Goal: Information Seeking & Learning: Learn about a topic

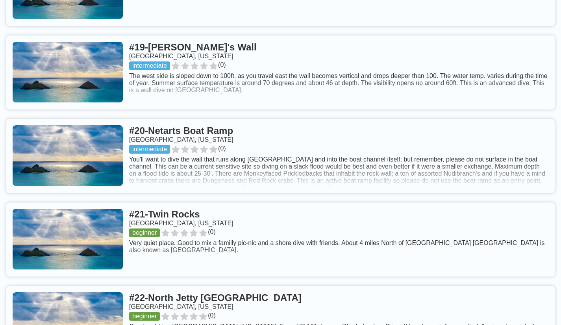
scroll to position [1890, 0]
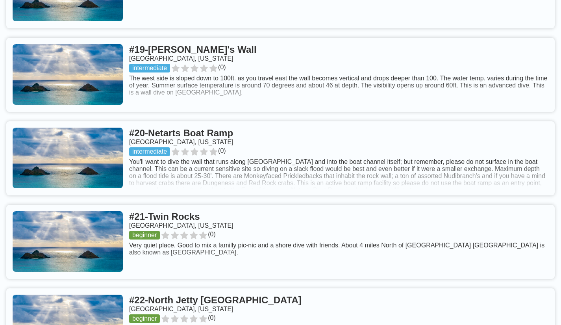
click at [494, 155] on link at bounding box center [280, 158] width 548 height 74
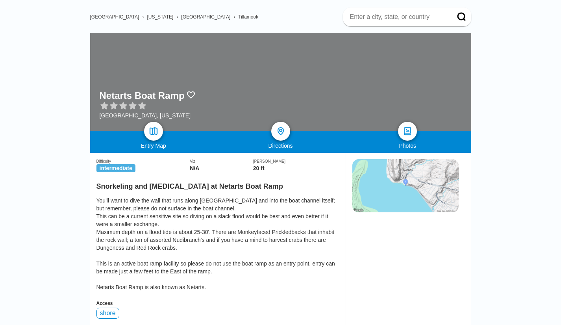
scroll to position [55, 0]
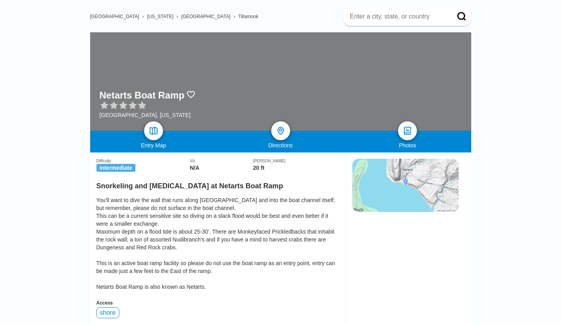
click at [436, 162] on img at bounding box center [405, 185] width 106 height 53
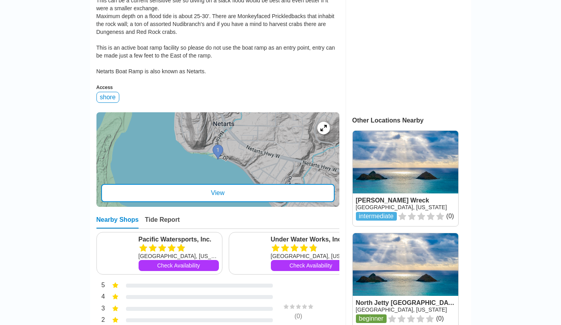
scroll to position [273, 0]
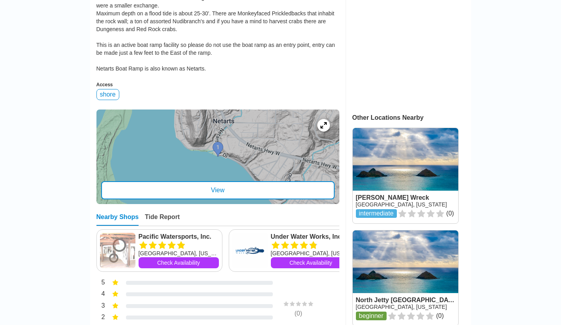
click at [314, 181] on div "View" at bounding box center [217, 190] width 233 height 18
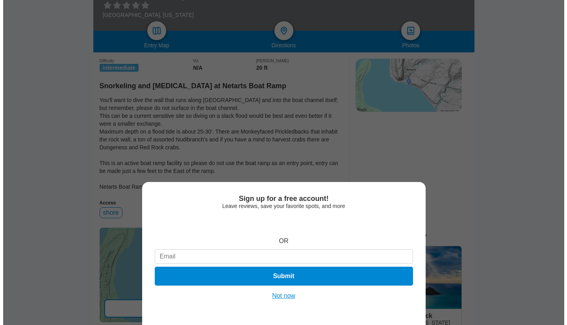
scroll to position [135, 0]
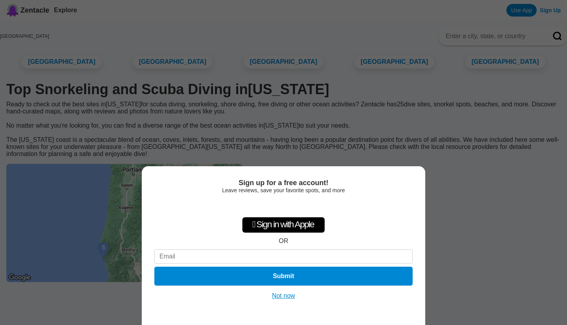
click at [285, 299] on button "Not now" at bounding box center [284, 296] width 28 height 8
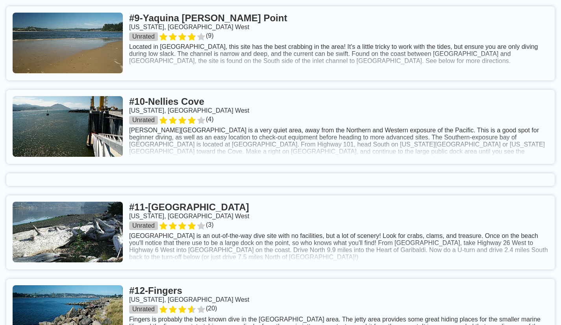
scroll to position [1049, 0]
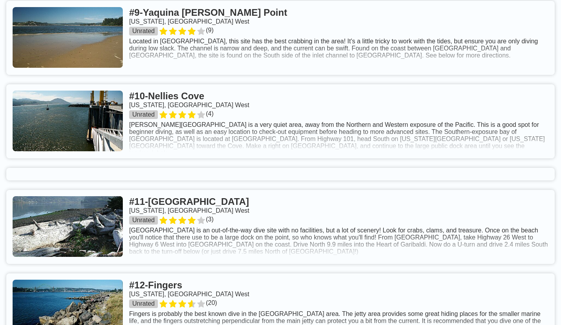
click at [490, 126] on link at bounding box center [280, 121] width 548 height 74
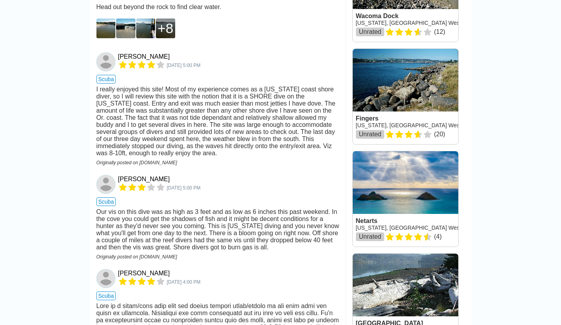
scroll to position [599, 0]
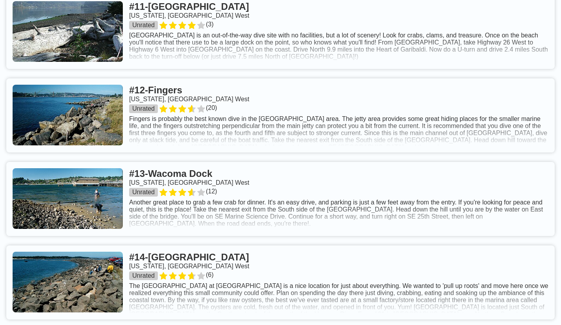
scroll to position [1246, 0]
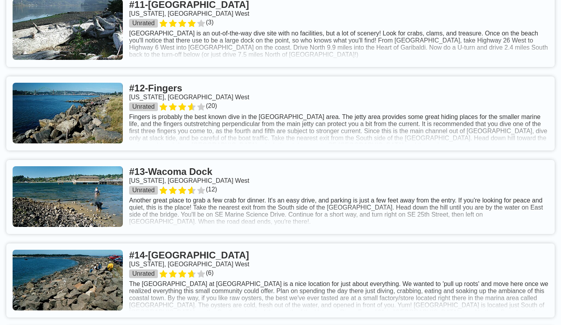
click at [529, 214] on link at bounding box center [280, 197] width 548 height 74
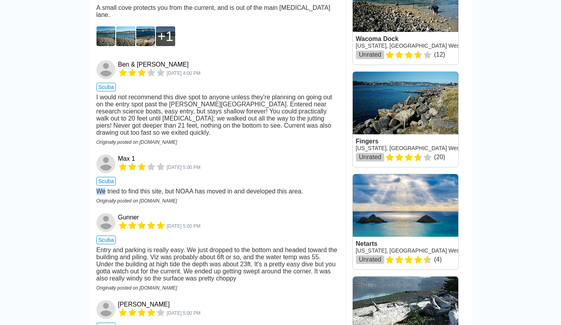
scroll to position [576, 0]
click at [68, 212] on main "[GEOGRAPHIC_DATA] › [US_STATE] [GEOGRAPHIC_DATA] [US_STATE], [GEOGRAPHIC_DATA] …" at bounding box center [280, 119] width 561 height 1348
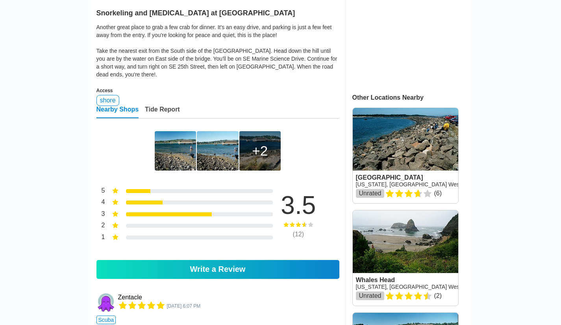
scroll to position [0, 0]
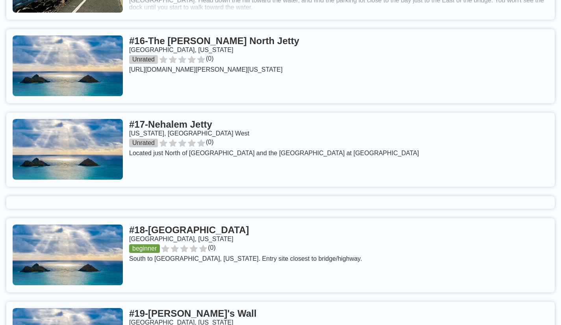
scroll to position [1626, 0]
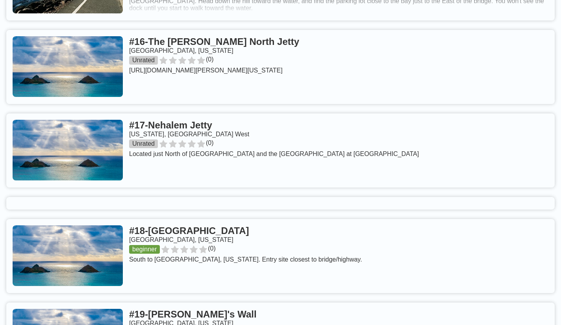
click at [58, 136] on link at bounding box center [280, 150] width 548 height 74
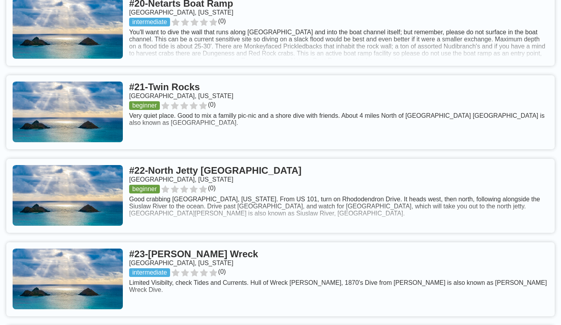
scroll to position [2021, 0]
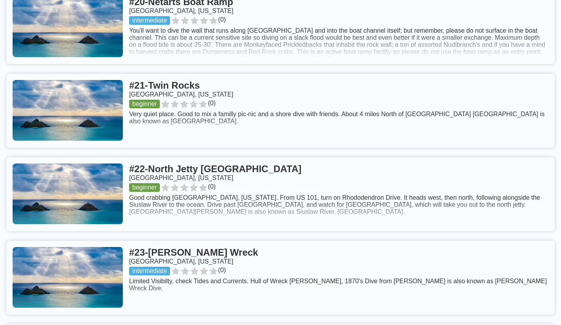
click at [488, 102] on link at bounding box center [280, 111] width 548 height 74
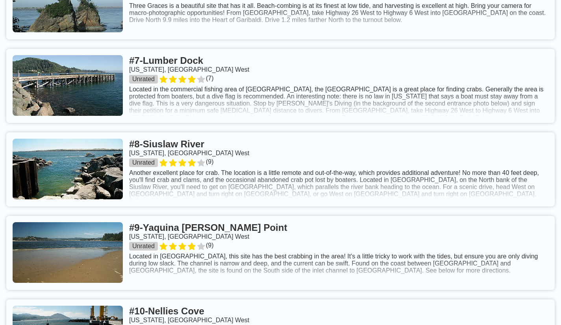
scroll to position [840, 0]
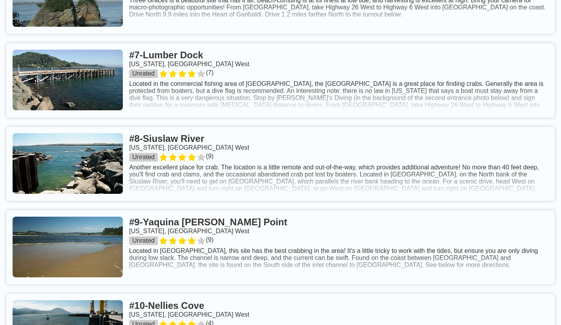
click at [64, 170] on link at bounding box center [280, 164] width 548 height 74
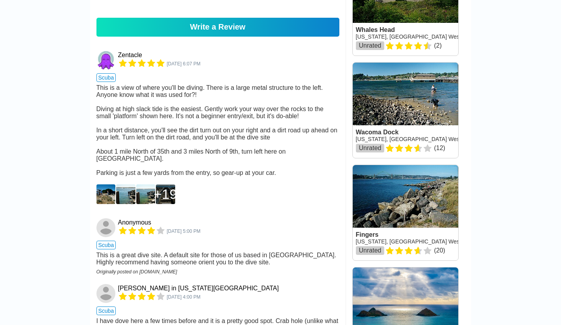
scroll to position [484, 0]
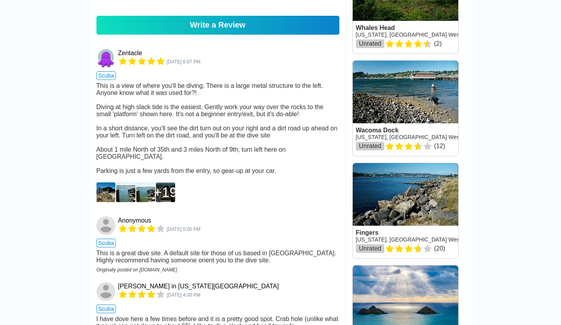
click at [110, 182] on img at bounding box center [105, 192] width 19 height 20
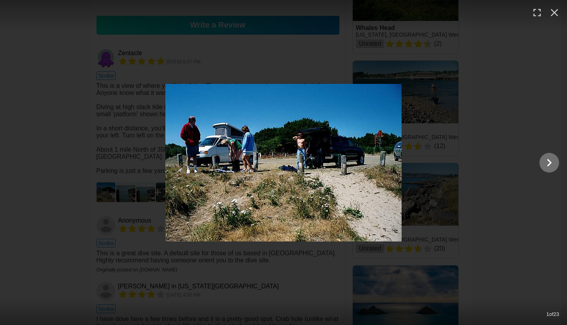
click at [545, 170] on icon "Show slide 2 of 23" at bounding box center [548, 162] width 15 height 19
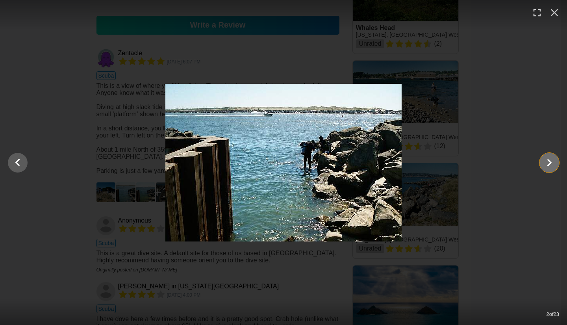
click at [549, 169] on icon "Show slide 3 of 23" at bounding box center [548, 162] width 15 height 19
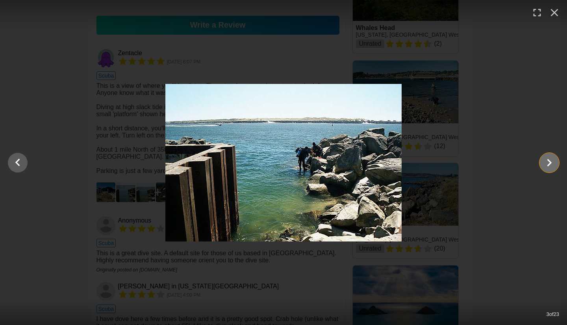
click at [549, 166] on icon "Show slide 4 of 23" at bounding box center [548, 162] width 15 height 19
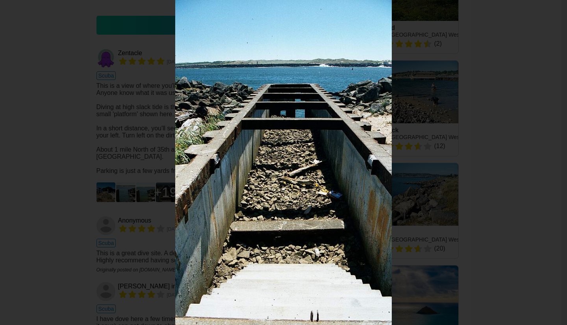
click at [528, 189] on div at bounding box center [283, 162] width 567 height 325
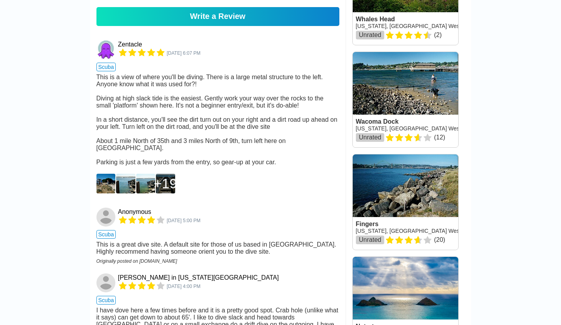
scroll to position [499, 0]
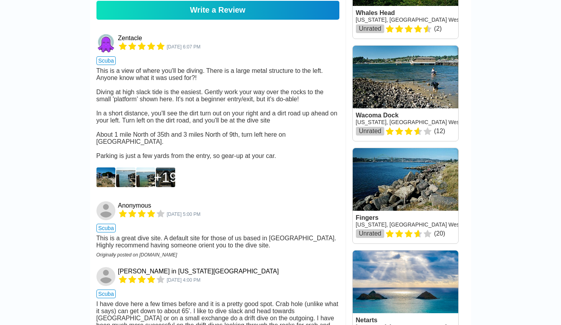
click at [165, 169] on div "19" at bounding box center [165, 177] width 23 height 16
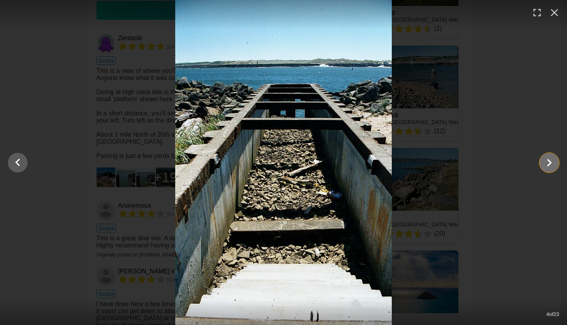
click at [550, 166] on icon "Show slide 5 of 23" at bounding box center [548, 162] width 15 height 19
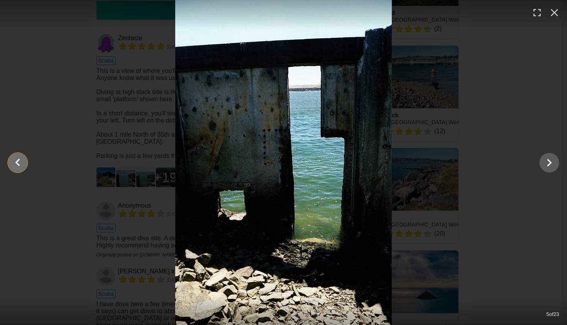
click at [19, 157] on icon "Show slide 4 of 23" at bounding box center [17, 162] width 15 height 19
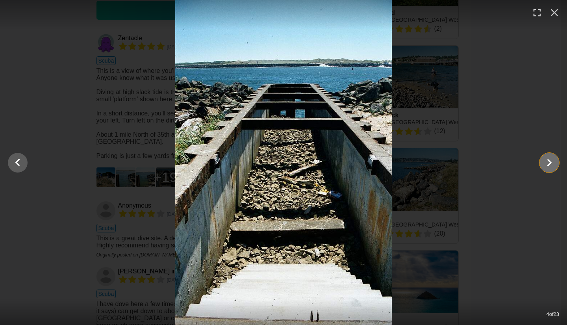
click at [549, 169] on icon "Show slide 5 of 23" at bounding box center [548, 162] width 15 height 19
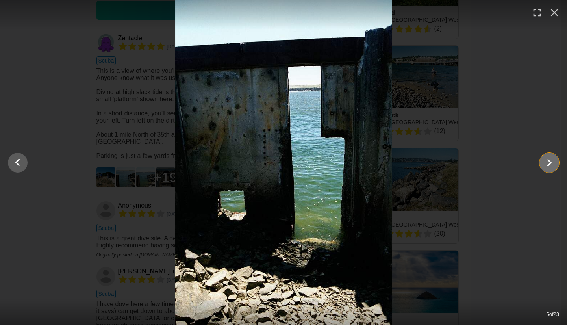
click at [549, 170] on icon "Show slide 6 of 23" at bounding box center [548, 162] width 15 height 19
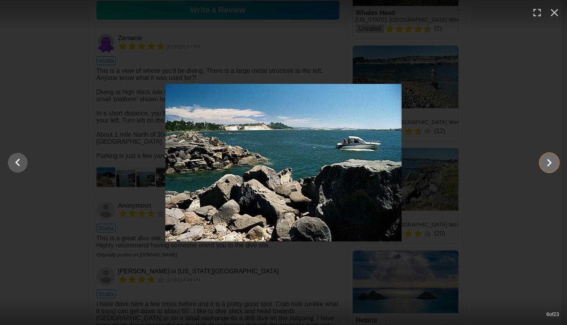
click at [548, 168] on icon "Show slide 7 of 23" at bounding box center [548, 162] width 15 height 19
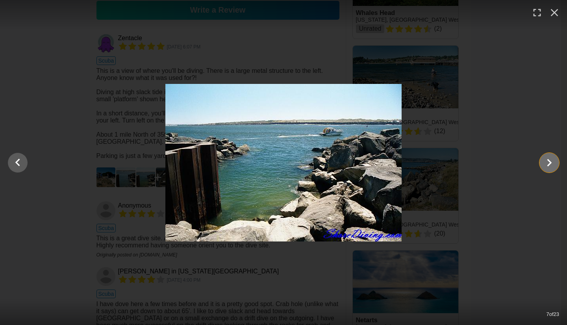
click at [548, 169] on icon "Show slide 8 of 23" at bounding box center [548, 162] width 15 height 19
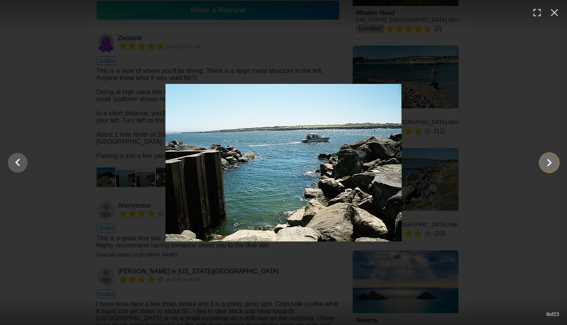
click at [548, 170] on icon "Show slide 9 of 23" at bounding box center [548, 162] width 15 height 19
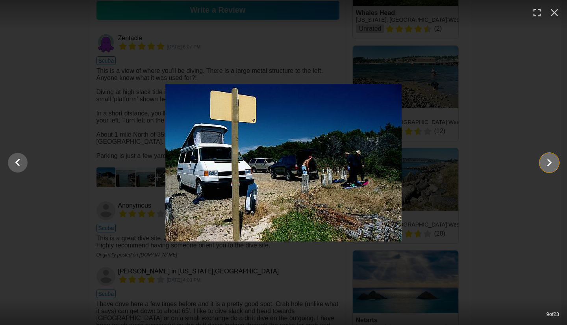
click at [551, 170] on icon "Show slide 10 of 23" at bounding box center [548, 162] width 15 height 19
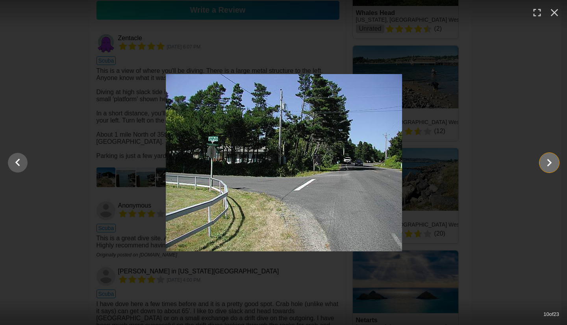
click at [552, 169] on icon "Show slide 11 of 23" at bounding box center [548, 162] width 15 height 19
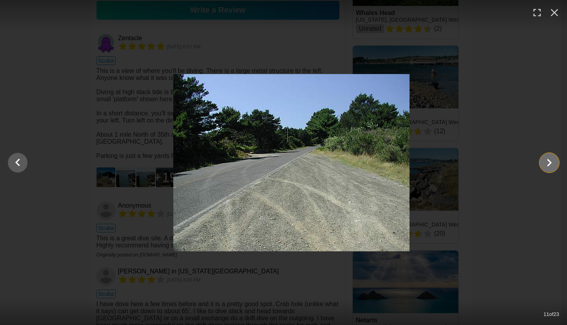
click at [551, 169] on icon "Show slide 12 of 23" at bounding box center [548, 162] width 15 height 19
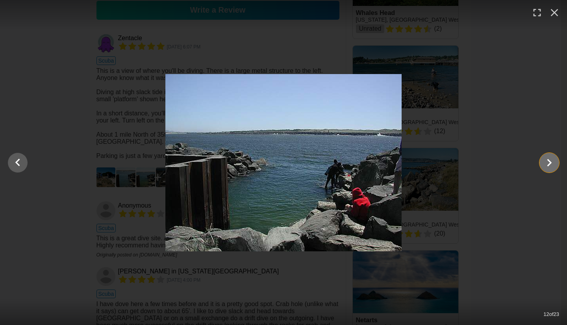
click at [552, 169] on icon "Show slide 13 of 23" at bounding box center [548, 162] width 15 height 19
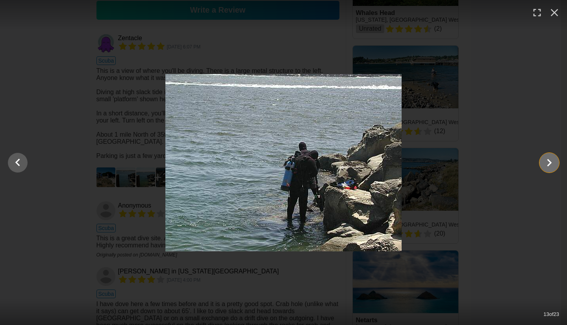
click at [551, 168] on icon "Show slide 14 of 23" at bounding box center [548, 162] width 15 height 19
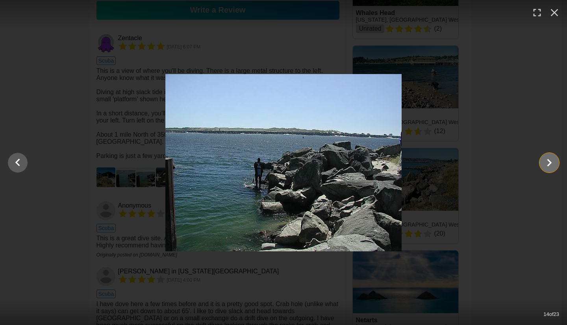
click at [550, 170] on icon "Show slide 15 of 23" at bounding box center [548, 162] width 15 height 19
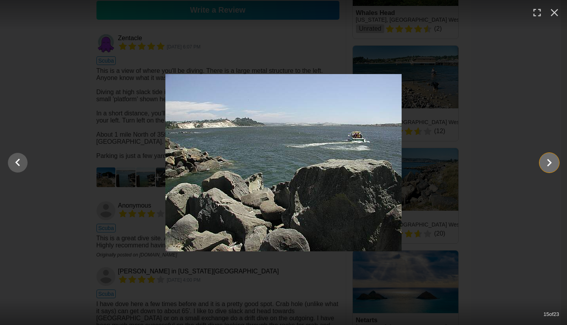
click at [551, 168] on icon "Show slide 16 of 23" at bounding box center [548, 162] width 15 height 19
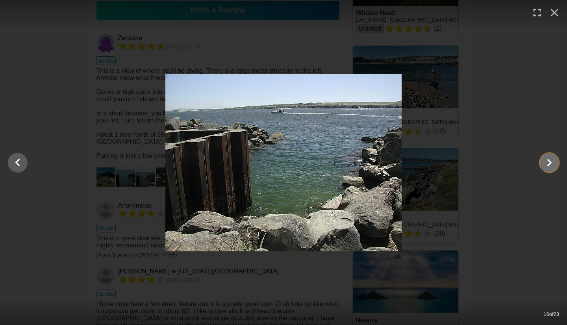
click at [547, 168] on icon "Show slide 17 of 23" at bounding box center [548, 162] width 15 height 19
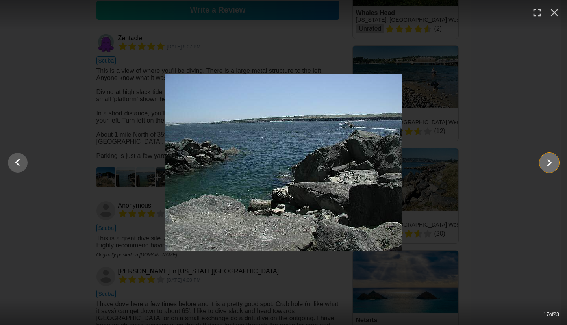
click at [548, 162] on icon "Show slide 18 of 23" at bounding box center [548, 162] width 15 height 19
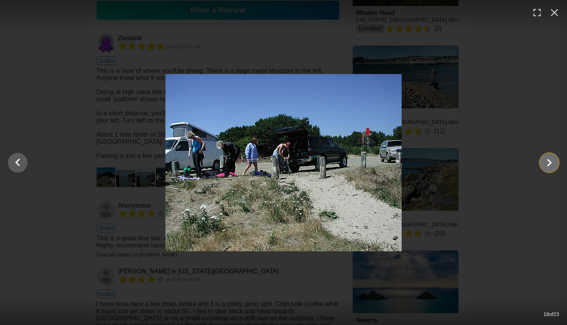
click at [550, 159] on icon "Show slide 19 of 23" at bounding box center [548, 162] width 15 height 19
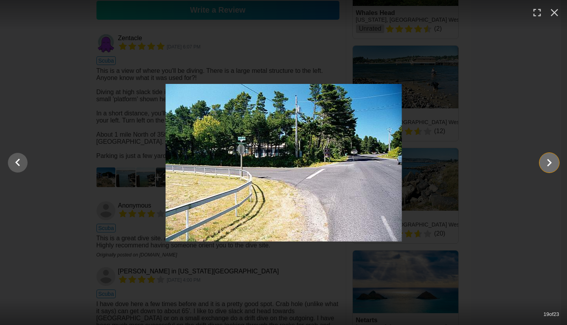
click at [543, 162] on icon "Show slide 20 of 23" at bounding box center [548, 162] width 15 height 19
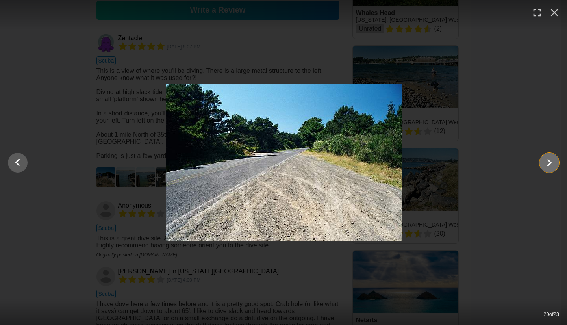
click at [550, 164] on icon "Show slide 21 of 23" at bounding box center [548, 162] width 15 height 19
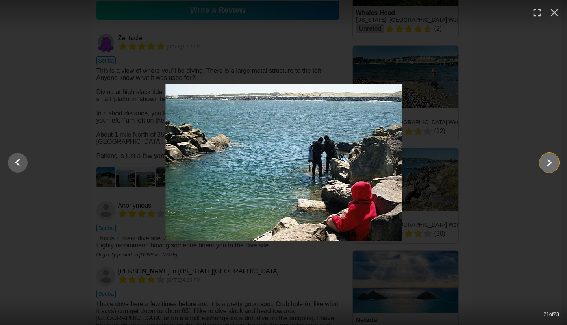
click at [554, 164] on icon "Show slide 22 of 23" at bounding box center [548, 162] width 15 height 19
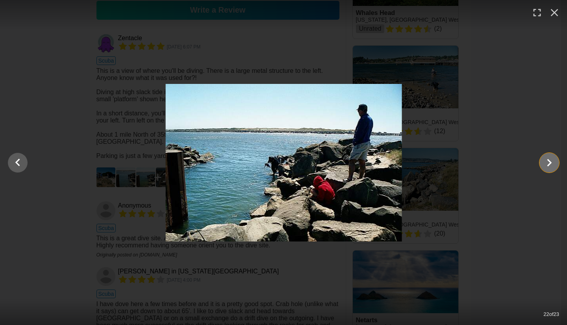
click at [550, 163] on icon "Show slide 23 of 23" at bounding box center [548, 162] width 15 height 19
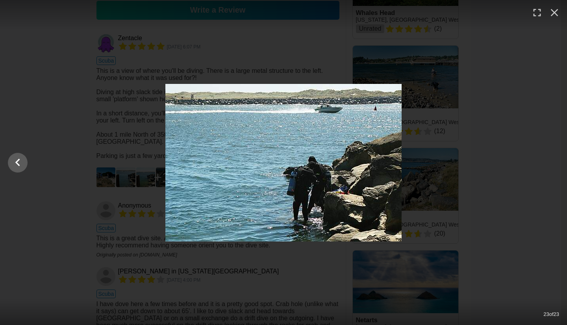
click at [553, 167] on div at bounding box center [283, 162] width 567 height 157
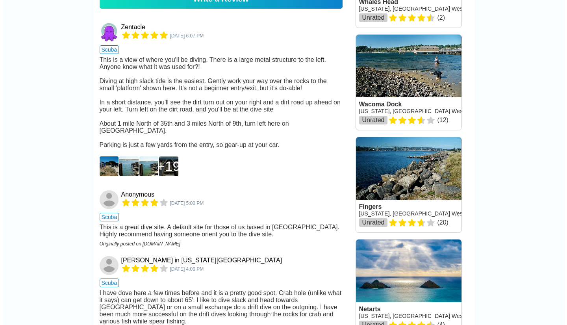
scroll to position [513, 0]
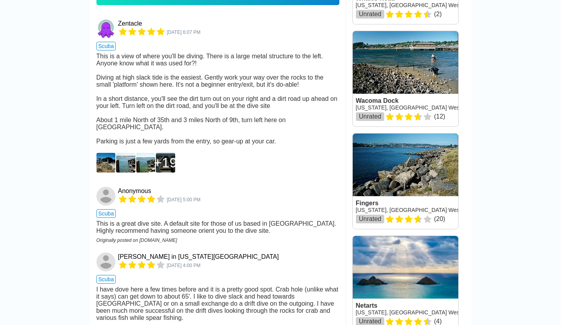
click at [163, 155] on div "19" at bounding box center [165, 163] width 23 height 16
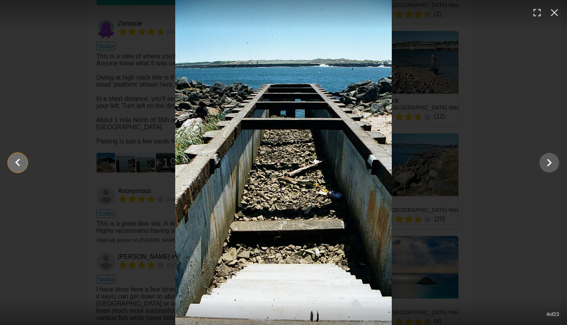
click at [18, 164] on icon "Show slide 3 of 23" at bounding box center [17, 161] width 5 height 7
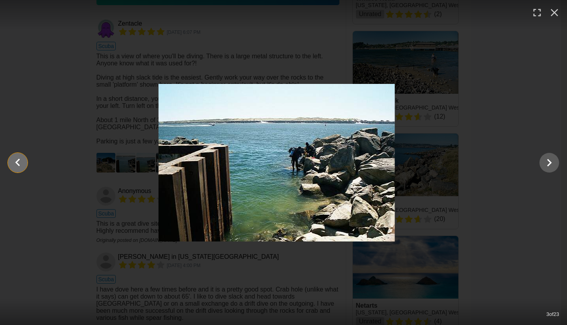
click at [13, 166] on icon "Show slide 2 of 23" at bounding box center [17, 162] width 15 height 19
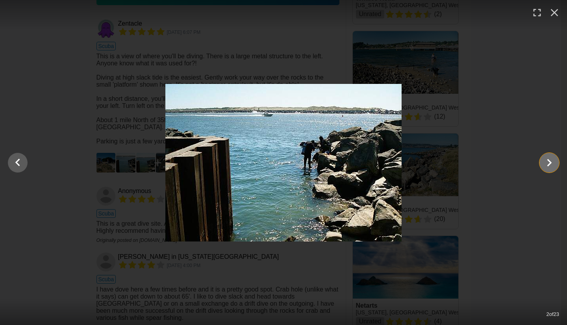
click at [550, 163] on icon "Show slide 3 of 23" at bounding box center [548, 162] width 15 height 19
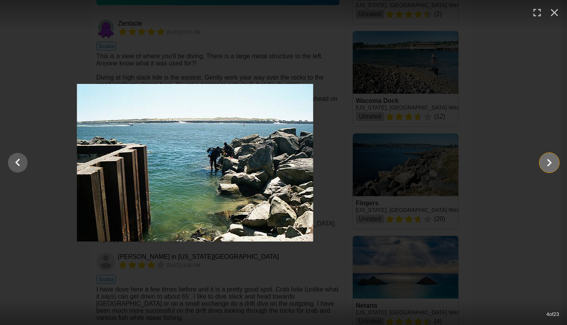
click at [549, 164] on icon "Show slide 5 of 23" at bounding box center [548, 162] width 15 height 19
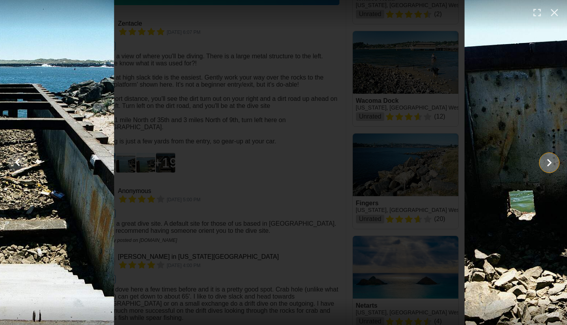
click at [549, 165] on icon "Show slide 6 of 23" at bounding box center [548, 162] width 15 height 19
click at [548, 165] on icon "Show slide 6 of 23" at bounding box center [549, 162] width 5 height 7
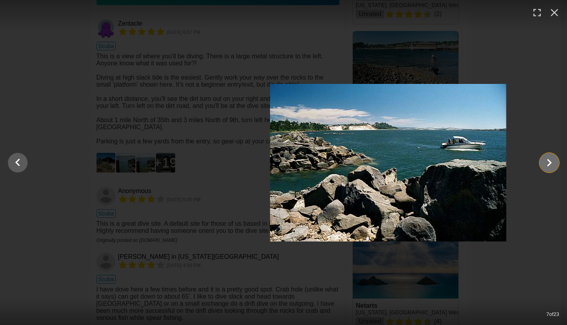
click at [548, 165] on icon "Show slide 8 of 23" at bounding box center [548, 162] width 15 height 19
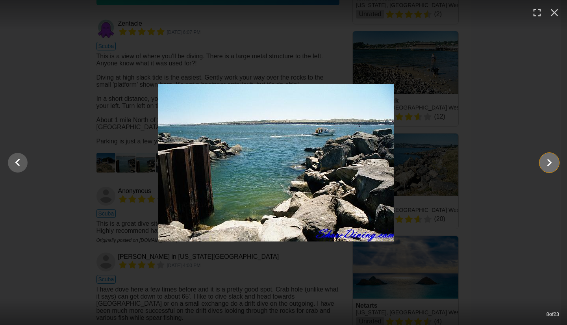
click at [548, 165] on icon "Show slide 9 of 23" at bounding box center [548, 162] width 15 height 19
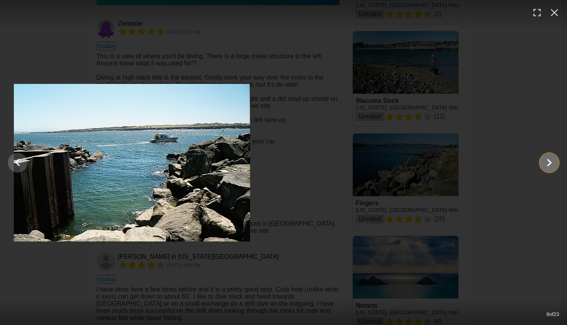
click at [548, 166] on icon "Show slide 10 of 23" at bounding box center [548, 162] width 15 height 19
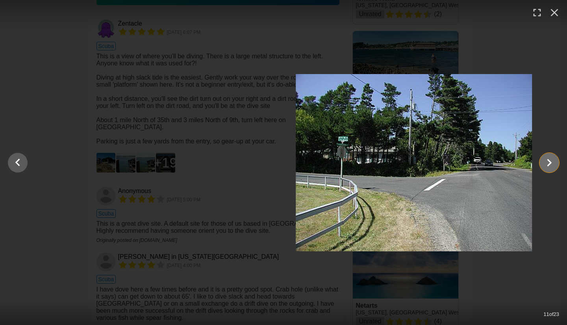
click at [548, 167] on icon "Show slide 12 of 23" at bounding box center [548, 162] width 15 height 19
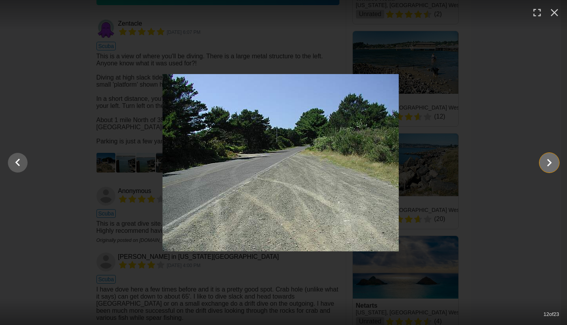
click at [547, 168] on icon "Show slide 13 of 23" at bounding box center [548, 162] width 15 height 19
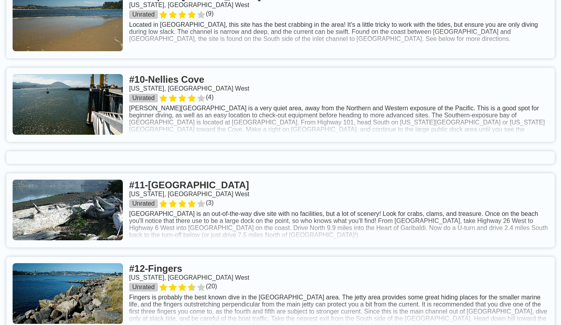
scroll to position [1072, 0]
